Goal: Task Accomplishment & Management: Manage account settings

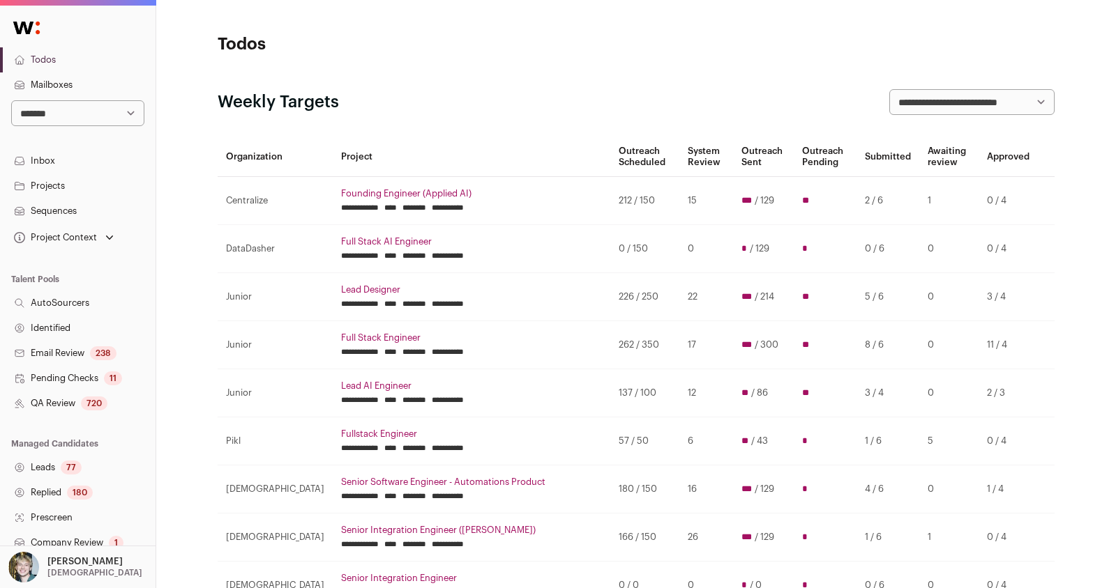
select select "***"
click at [11, 100] on select "**********" at bounding box center [77, 113] width 133 height 26
click at [74, 185] on link "Projects" at bounding box center [77, 186] width 155 height 25
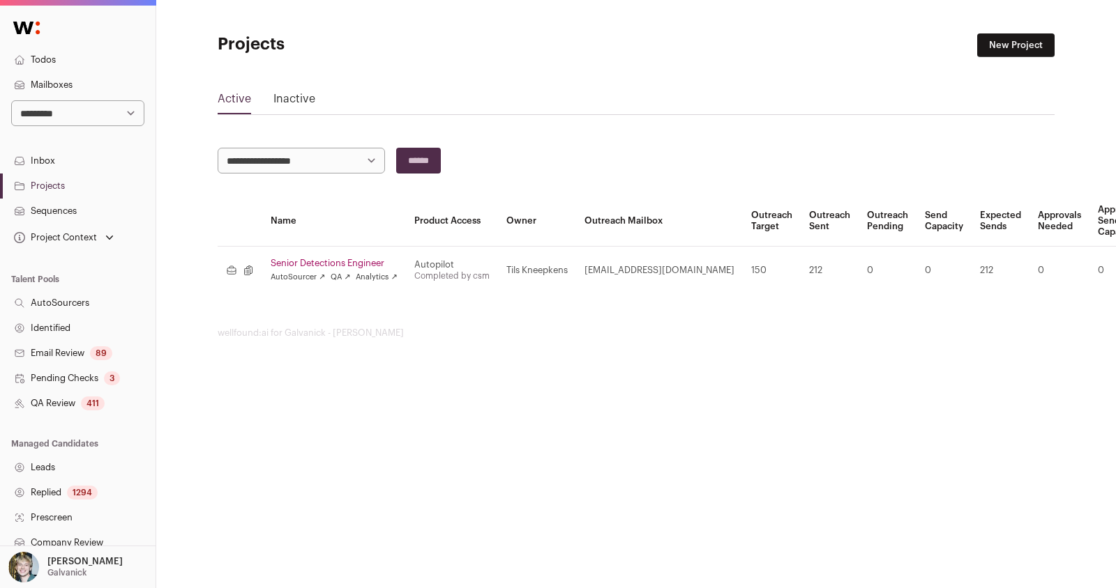
click at [306, 258] on link "Senior Detections Engineer" at bounding box center [334, 263] width 127 height 11
